Goal: Transaction & Acquisition: Purchase product/service

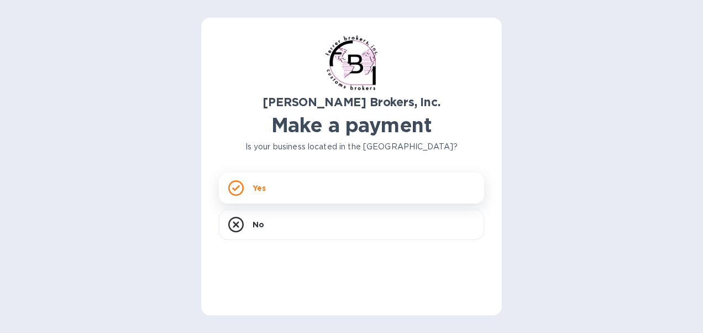
click at [318, 188] on div "Yes" at bounding box center [351, 187] width 265 height 31
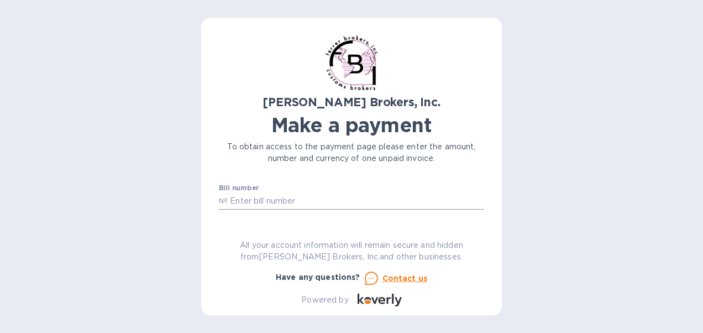
click at [363, 203] on input "text" at bounding box center [356, 201] width 256 height 17
type input "50021"
click at [229, 201] on input "50021" at bounding box center [356, 201] width 256 height 17
click at [329, 223] on div "[PERSON_NAME] Brokers, Inc. Make a payment To obtain access to the payment page…" at bounding box center [351, 170] width 265 height 271
drag, startPoint x: 571, startPoint y: 214, endPoint x: 564, endPoint y: 221, distance: 10.6
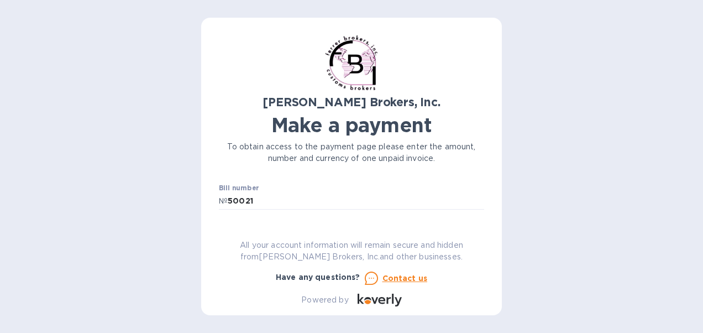
click at [564, 221] on div "[PERSON_NAME] Brokers, Inc. Make a payment To obtain access to the payment page…" at bounding box center [351, 166] width 703 height 333
click at [246, 199] on input "text" at bounding box center [298, 204] width 148 height 17
type input "650"
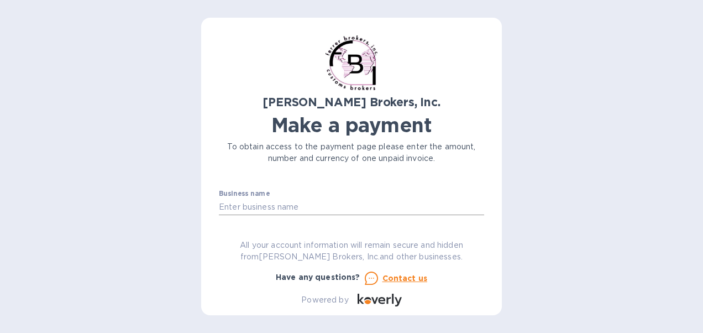
click at [358, 208] on input "text" at bounding box center [351, 206] width 265 height 17
type input "[PERSON_NAME] Tequila Imports"
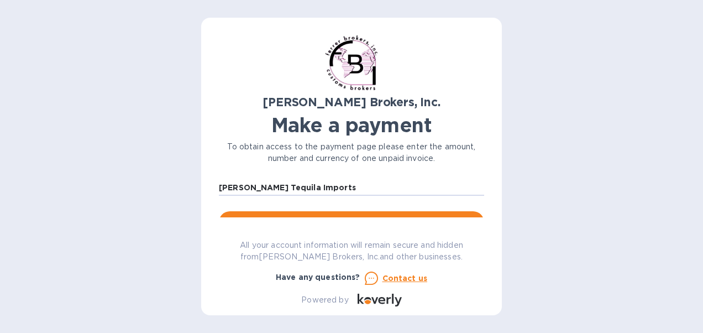
scroll to position [87, 0]
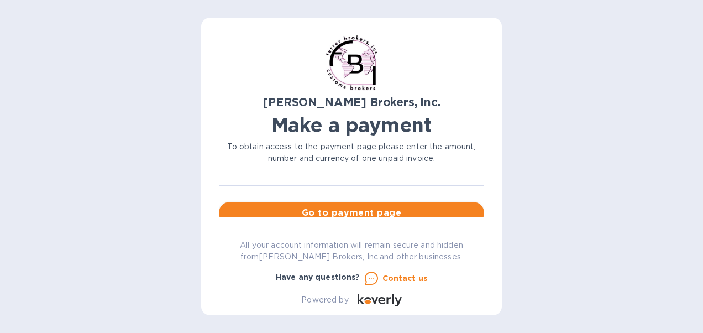
click at [448, 212] on span "Go to payment page" at bounding box center [352, 212] width 248 height 13
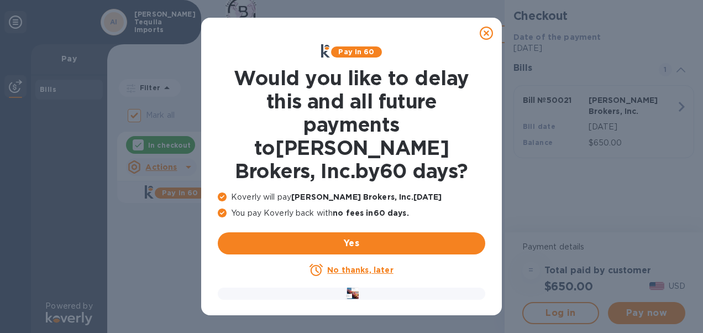
click at [351, 265] on u "No thanks, later" at bounding box center [360, 269] width 66 height 9
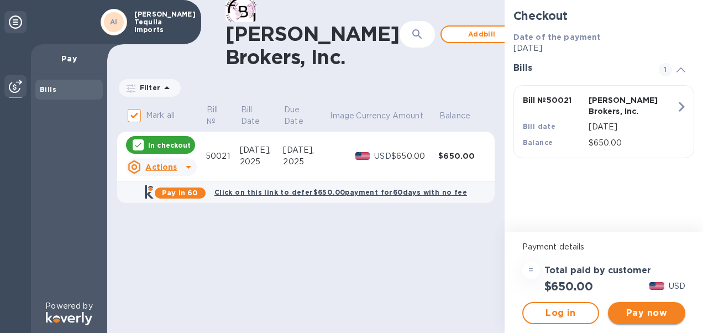
click at [660, 314] on span "Pay now" at bounding box center [647, 312] width 60 height 13
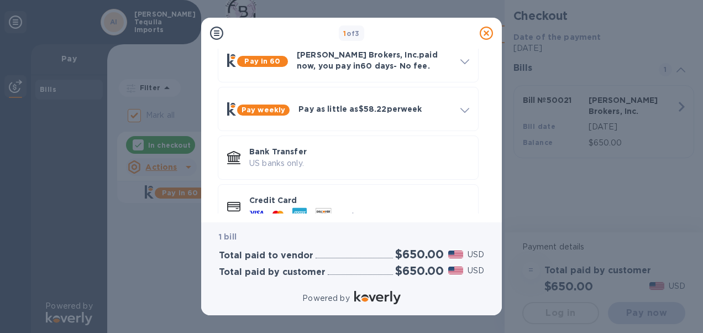
scroll to position [81, 0]
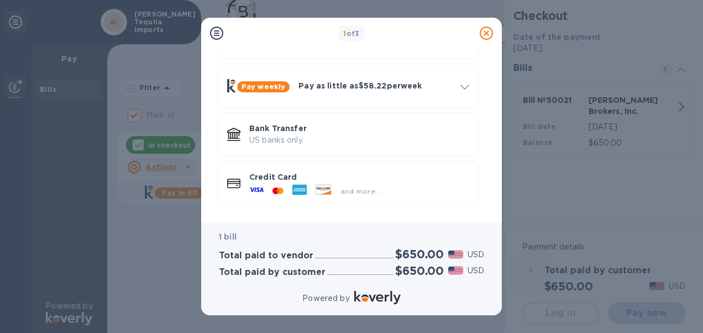
click at [490, 217] on div "Payment Methods Pay in 60 [PERSON_NAME] Brokers, Inc. paid now, you pay [DATE] …" at bounding box center [351, 136] width 301 height 174
click at [333, 139] on p "US banks only." at bounding box center [359, 140] width 220 height 12
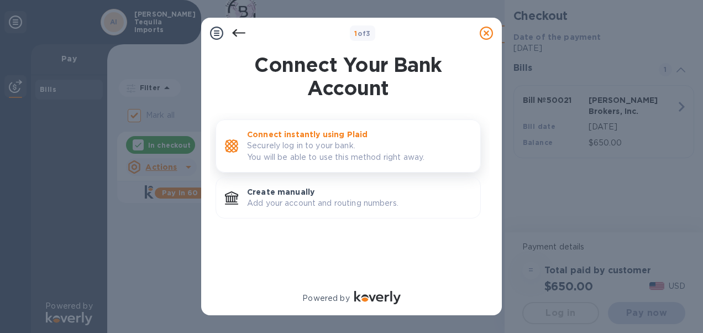
click at [333, 153] on p "Securely log in to your bank. You will be able to use this method right away." at bounding box center [359, 151] width 224 height 23
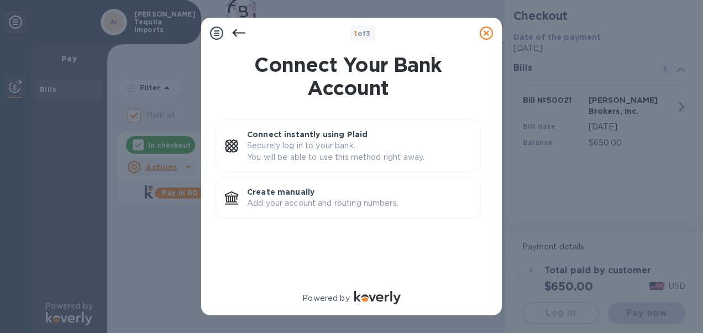
click at [240, 32] on icon at bounding box center [238, 33] width 13 height 13
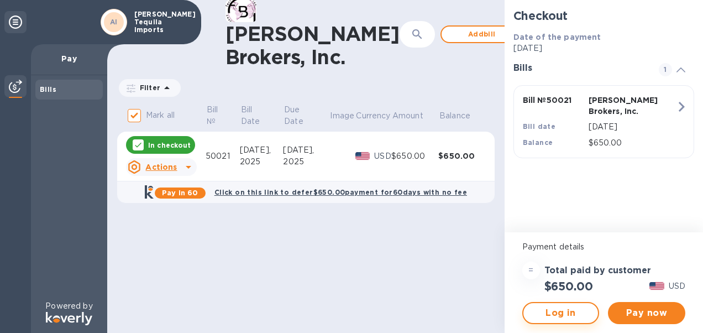
click at [550, 312] on span "Log in" at bounding box center [560, 312] width 57 height 13
